Goal: Transaction & Acquisition: Purchase product/service

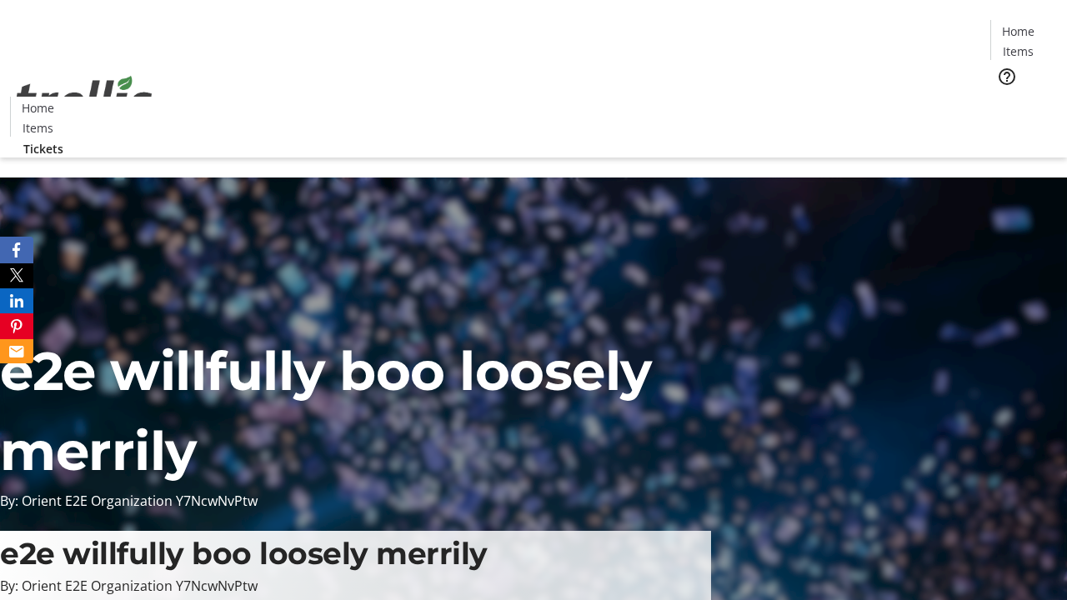
click at [1004, 97] on span "Tickets" at bounding box center [1024, 106] width 40 height 18
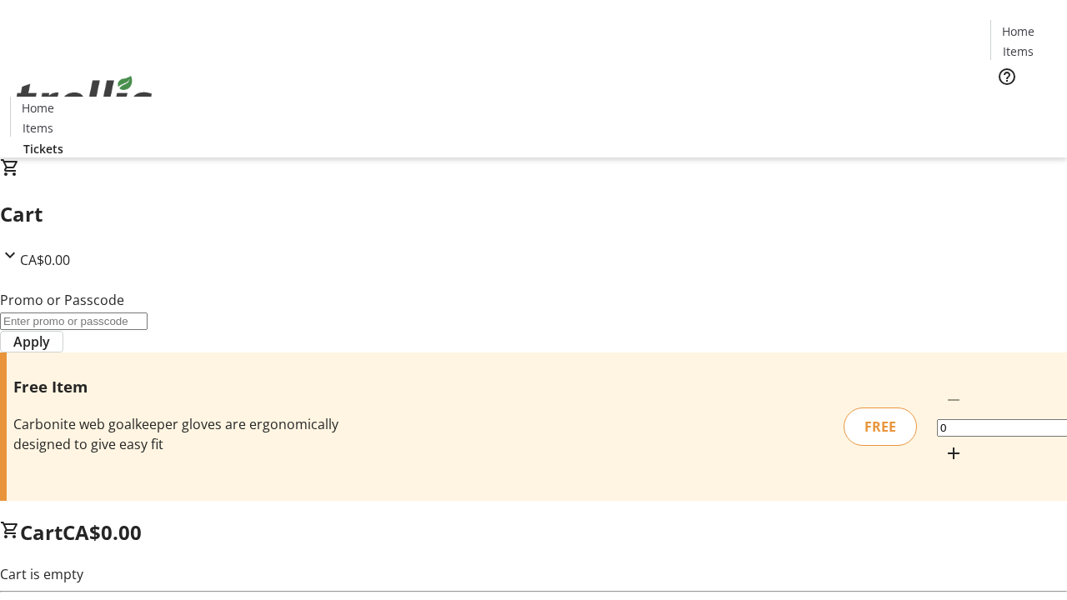
click at [944, 444] on mat-icon "Increment by one" at bounding box center [954, 454] width 20 height 20
type input "1"
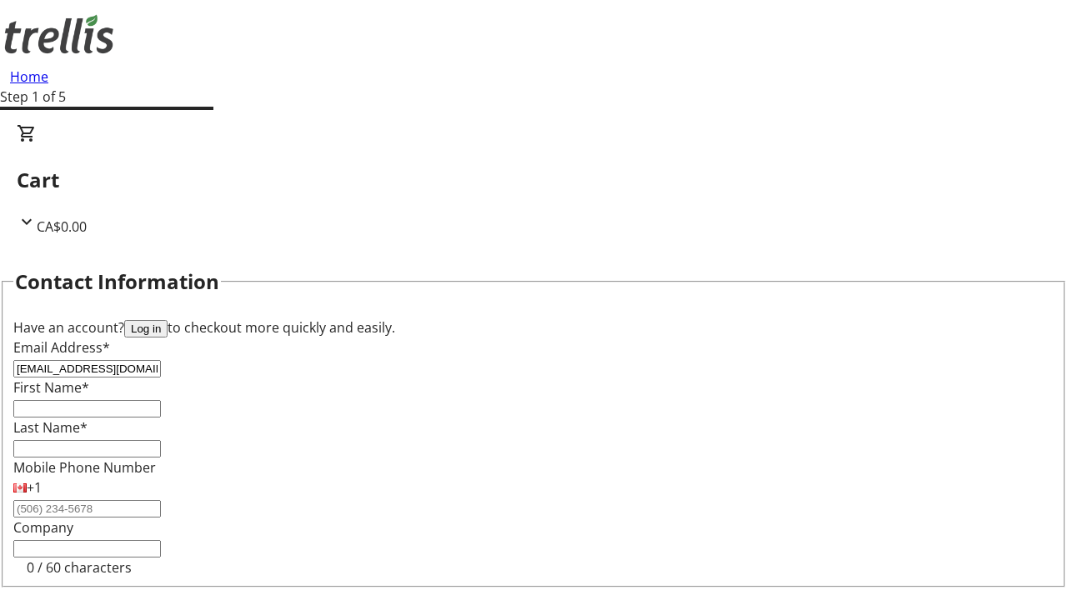
type input "[EMAIL_ADDRESS][DOMAIN_NAME]"
type input "Karlee"
type input "[PERSON_NAME]"
